Goal: Understand process/instructions

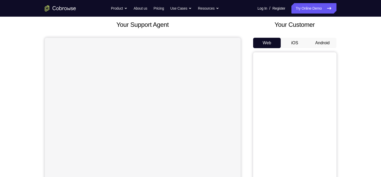
scroll to position [30, 0]
click at [328, 44] on button "Android" at bounding box center [323, 43] width 28 height 10
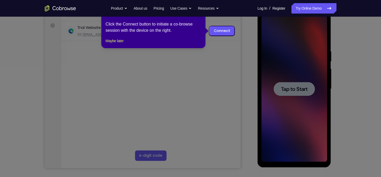
scroll to position [0, 0]
click at [113, 48] on div "1 of 8 × Click the Connect button to initiate a co-browse session with the devi…" at bounding box center [153, 28] width 104 height 41
drag, startPoint x: 113, startPoint y: 52, endPoint x: 119, endPoint y: 47, distance: 7.5
click at [119, 47] on div "1 of 8 × Click the Connect button to initiate a co-browse session with the devi…" at bounding box center [153, 28] width 104 height 41
click at [119, 44] on button "Maybe later" at bounding box center [115, 41] width 18 height 6
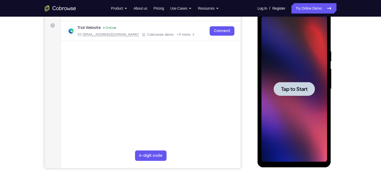
click at [288, 90] on span "Tap to Start" at bounding box center [294, 88] width 27 height 5
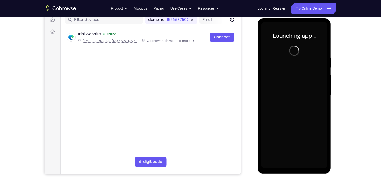
scroll to position [68, 0]
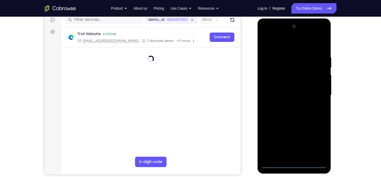
click at [290, 164] on div at bounding box center [295, 95] width 66 height 146
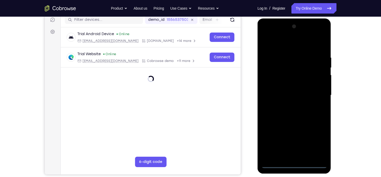
click at [317, 143] on div at bounding box center [295, 95] width 66 height 146
click at [300, 48] on div at bounding box center [295, 95] width 66 height 146
click at [320, 93] on div at bounding box center [295, 95] width 66 height 146
click at [318, 94] on div at bounding box center [295, 95] width 66 height 146
click at [286, 106] on div at bounding box center [295, 95] width 66 height 146
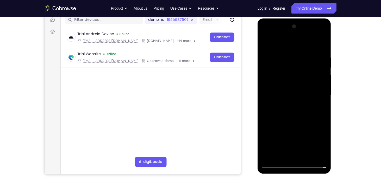
click at [279, 92] on div at bounding box center [295, 95] width 66 height 146
click at [285, 85] on div at bounding box center [295, 95] width 66 height 146
click at [280, 94] on div at bounding box center [295, 95] width 66 height 146
click at [294, 108] on div at bounding box center [295, 95] width 66 height 146
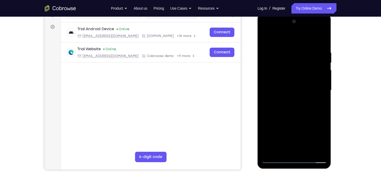
scroll to position [73, 0]
click at [289, 106] on div at bounding box center [295, 90] width 66 height 146
click at [298, 13] on div at bounding box center [295, 13] width 74 height 0
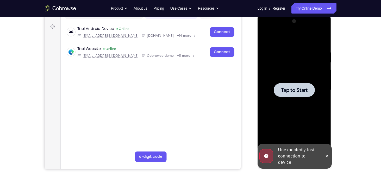
click at [300, 88] on span "Tap to Start" at bounding box center [294, 90] width 27 height 5
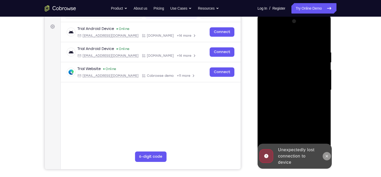
click at [323, 155] on button at bounding box center [327, 156] width 8 height 8
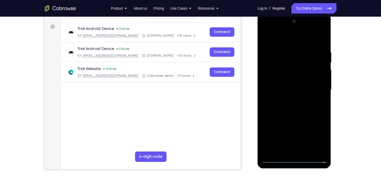
click at [300, 159] on div at bounding box center [295, 90] width 66 height 146
click at [293, 157] on div at bounding box center [295, 90] width 66 height 146
click at [314, 140] on div at bounding box center [295, 90] width 66 height 146
click at [318, 136] on div at bounding box center [295, 90] width 66 height 146
click at [294, 37] on div at bounding box center [295, 90] width 66 height 146
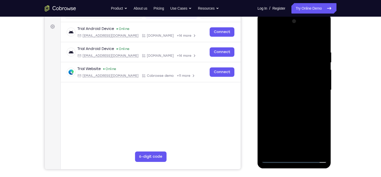
click at [317, 88] on div at bounding box center [295, 90] width 66 height 146
click at [291, 83] on div at bounding box center [295, 90] width 66 height 146
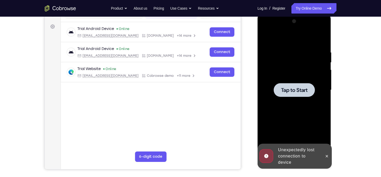
click at [304, 94] on div at bounding box center [294, 90] width 41 height 14
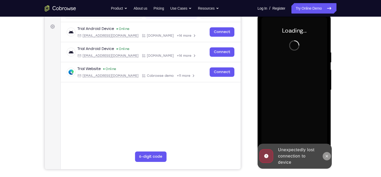
click at [325, 155] on icon at bounding box center [327, 156] width 4 height 4
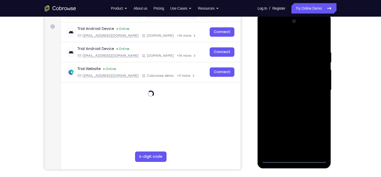
click at [317, 137] on div at bounding box center [295, 90] width 66 height 146
click at [316, 137] on div at bounding box center [295, 90] width 66 height 146
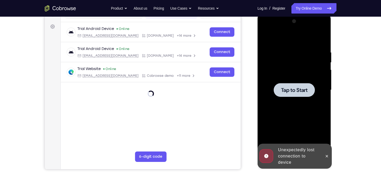
click at [301, 96] on div at bounding box center [294, 90] width 41 height 14
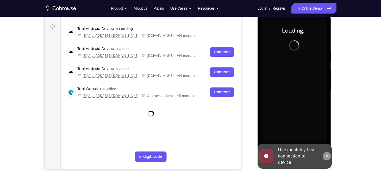
click at [325, 156] on icon at bounding box center [327, 156] width 4 height 4
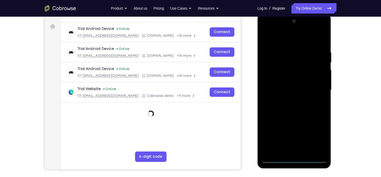
click at [297, 160] on div at bounding box center [295, 90] width 66 height 146
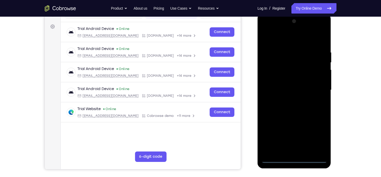
click at [319, 140] on div at bounding box center [295, 90] width 66 height 146
click at [301, 35] on div at bounding box center [295, 90] width 66 height 146
click at [277, 41] on div at bounding box center [295, 90] width 66 height 146
click at [315, 86] on div at bounding box center [295, 90] width 66 height 146
click at [287, 98] on div at bounding box center [295, 90] width 66 height 146
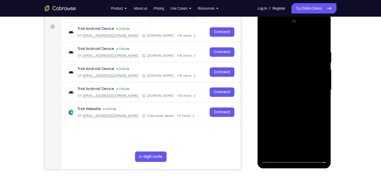
click at [280, 86] on div at bounding box center [295, 90] width 66 height 146
click at [290, 80] on div at bounding box center [295, 90] width 66 height 146
click at [317, 80] on div at bounding box center [295, 90] width 66 height 146
click at [322, 79] on div at bounding box center [295, 90] width 66 height 146
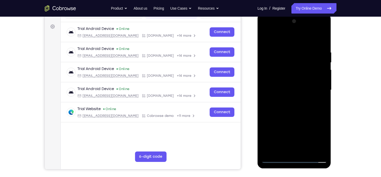
click at [290, 99] on div at bounding box center [295, 90] width 66 height 146
click at [288, 97] on div at bounding box center [295, 90] width 66 height 146
click at [293, 97] on div at bounding box center [295, 90] width 66 height 146
click at [286, 97] on div at bounding box center [295, 90] width 66 height 146
